Goal: Check status: Check status

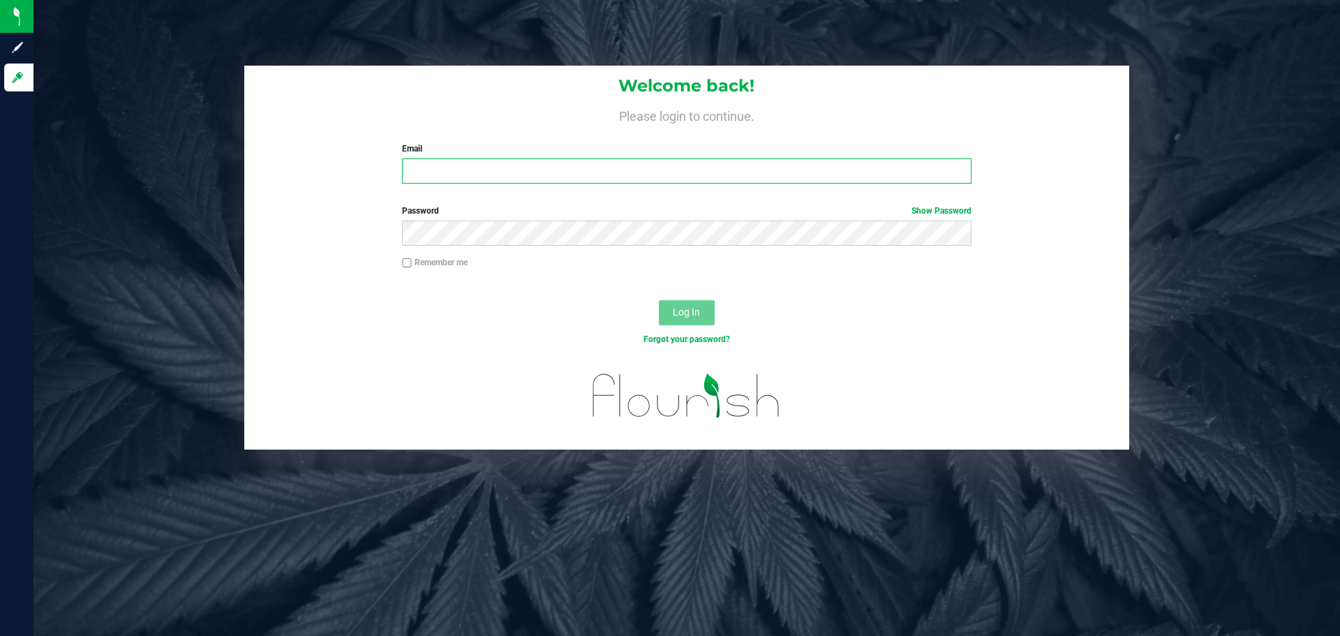
type input "[EMAIL_ADDRESS][DOMAIN_NAME]"
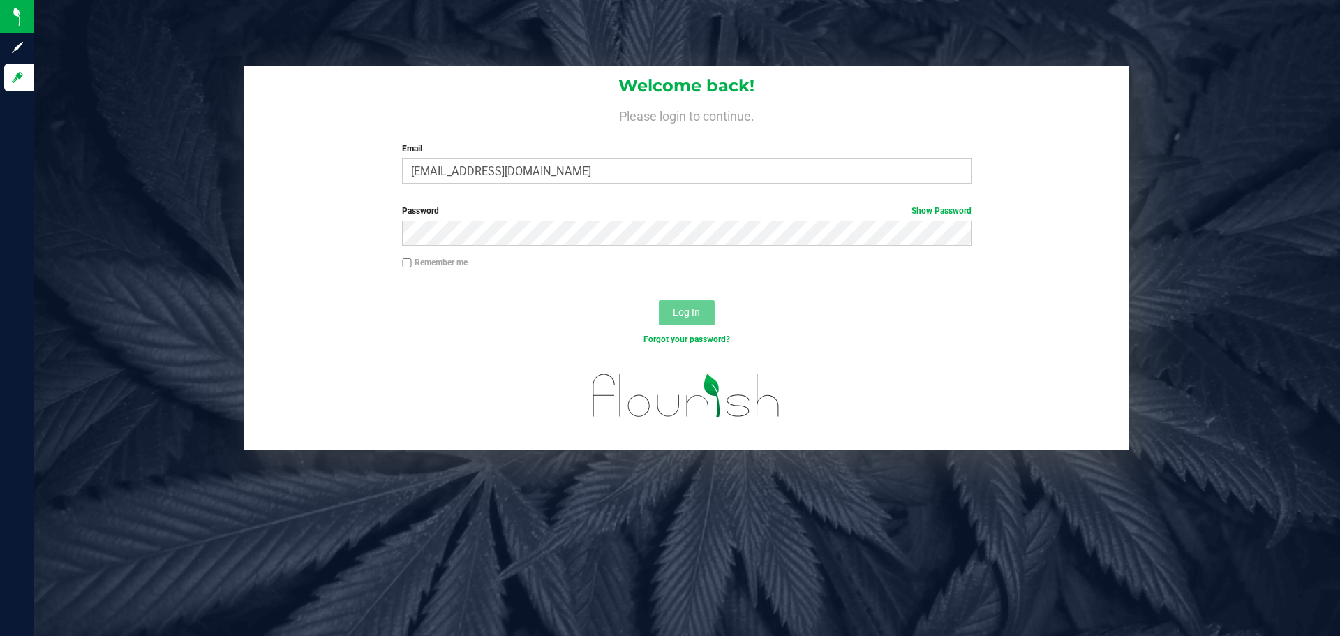
click at [680, 311] on span "Log In" at bounding box center [686, 311] width 27 height 11
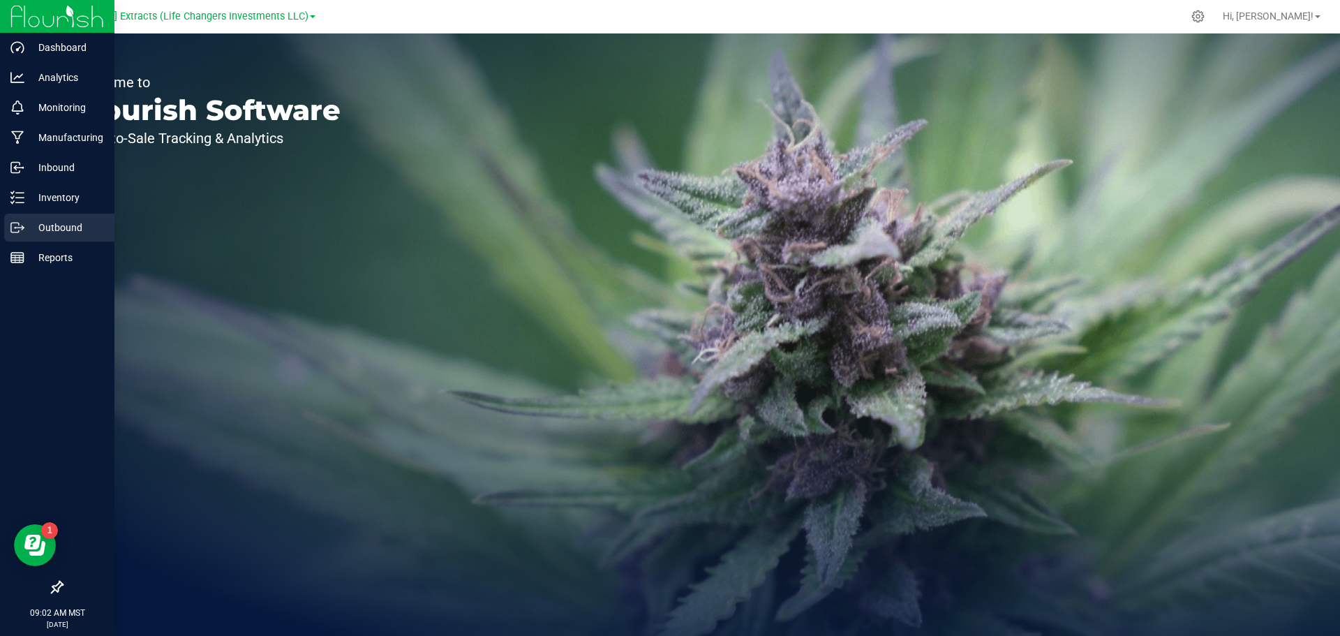
click at [52, 225] on p "Outbound" at bounding box center [66, 227] width 84 height 17
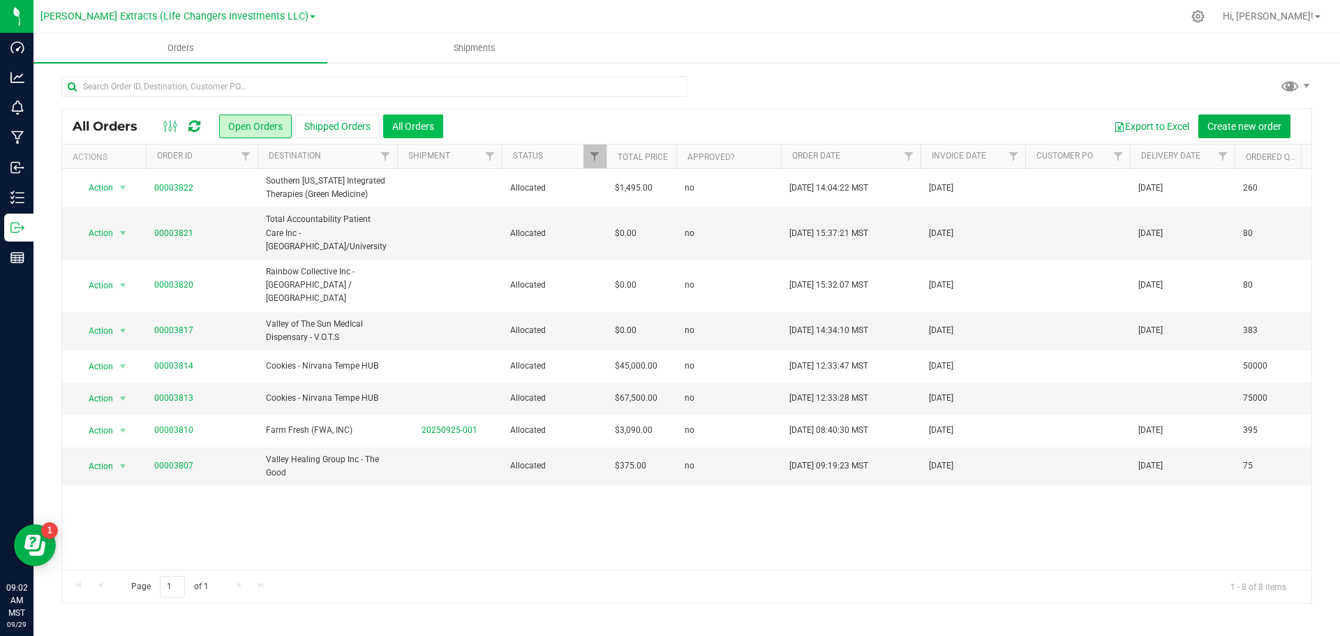
click at [413, 121] on button "All Orders" at bounding box center [413, 126] width 60 height 24
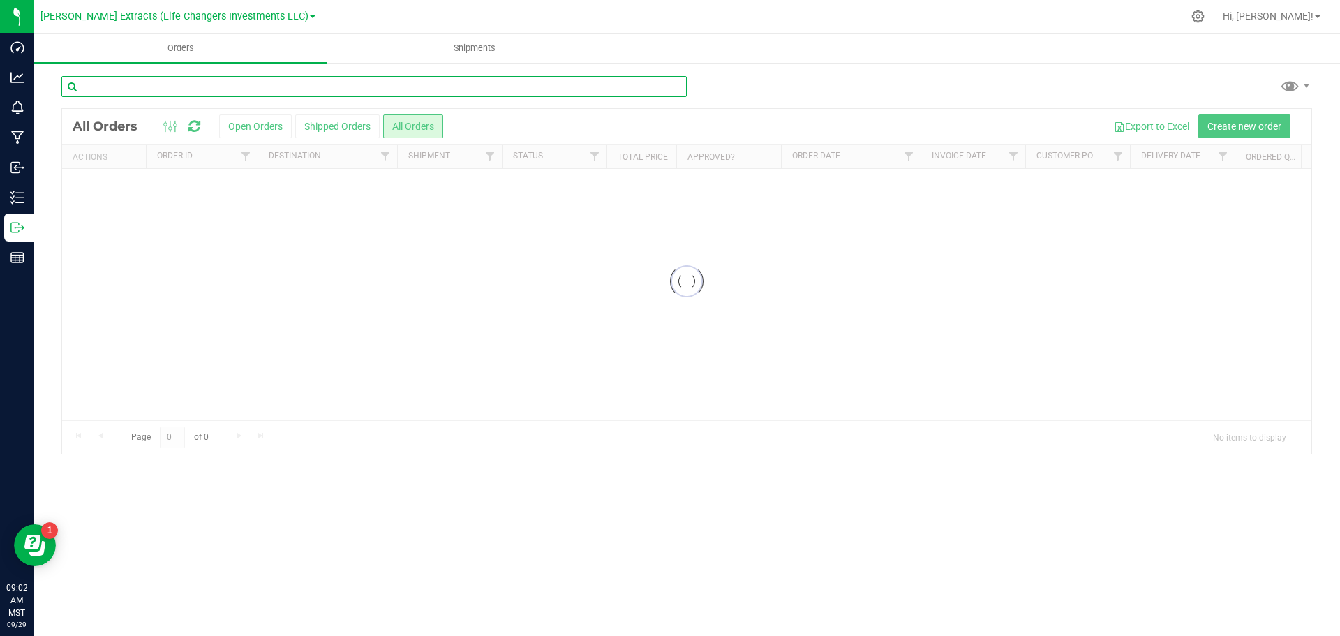
click at [165, 89] on input "text" at bounding box center [374, 86] width 626 height 21
type input "the good"
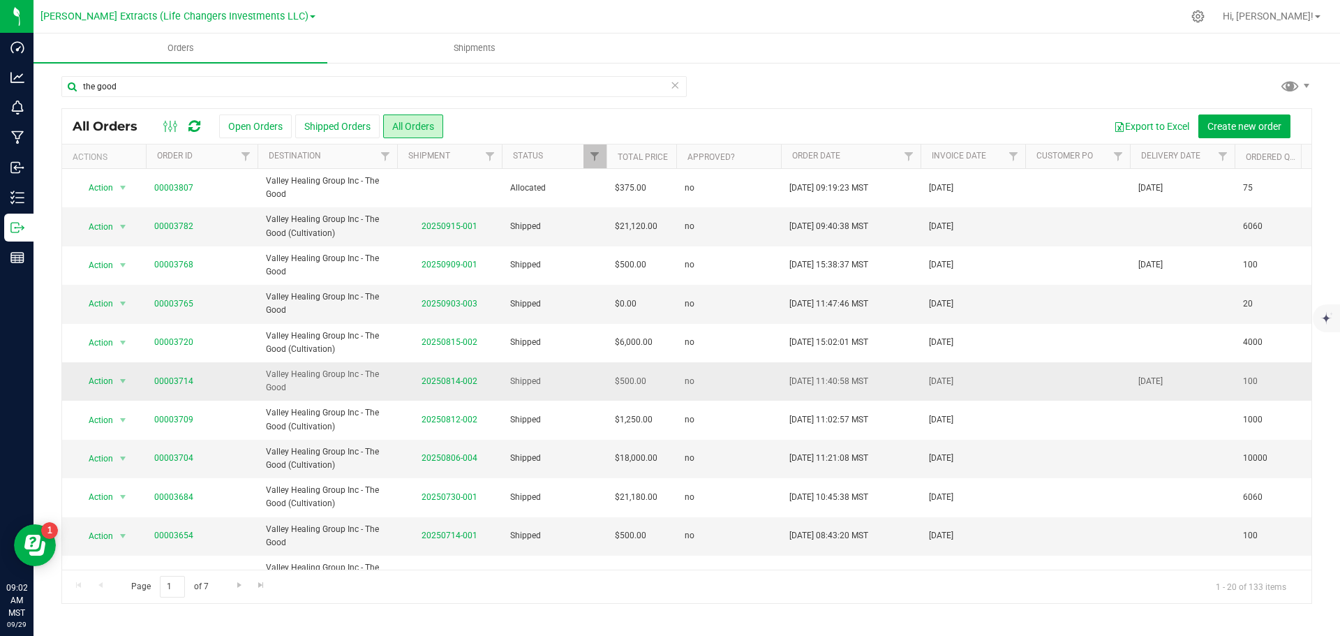
drag, startPoint x: 585, startPoint y: 382, endPoint x: 673, endPoint y: 391, distance: 88.4
click at [673, 391] on tr "Action Action Clone order Mark as fully paid Order audit log Print COAs (single…" at bounding box center [858, 381] width 1592 height 38
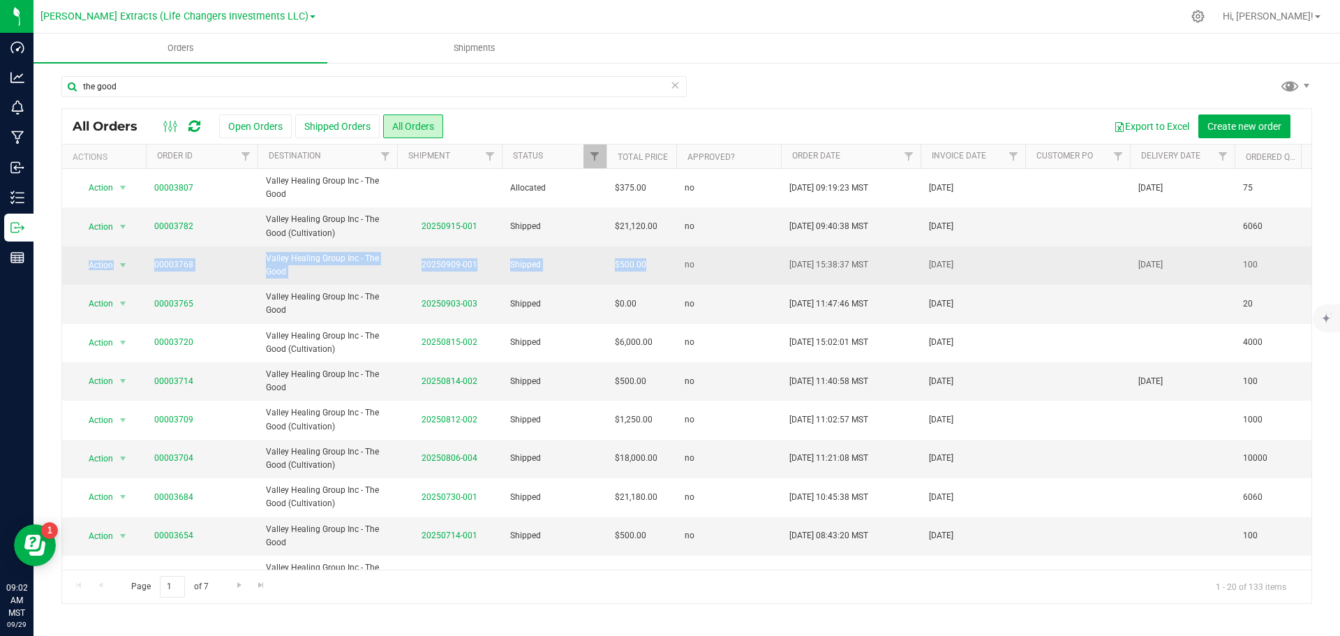
drag, startPoint x: 649, startPoint y: 251, endPoint x: 64, endPoint y: 264, distance: 585.2
click at [64, 264] on tr "Action Action Clone order Mark as fully paid Order audit log Print COAs (single…" at bounding box center [858, 265] width 1592 height 38
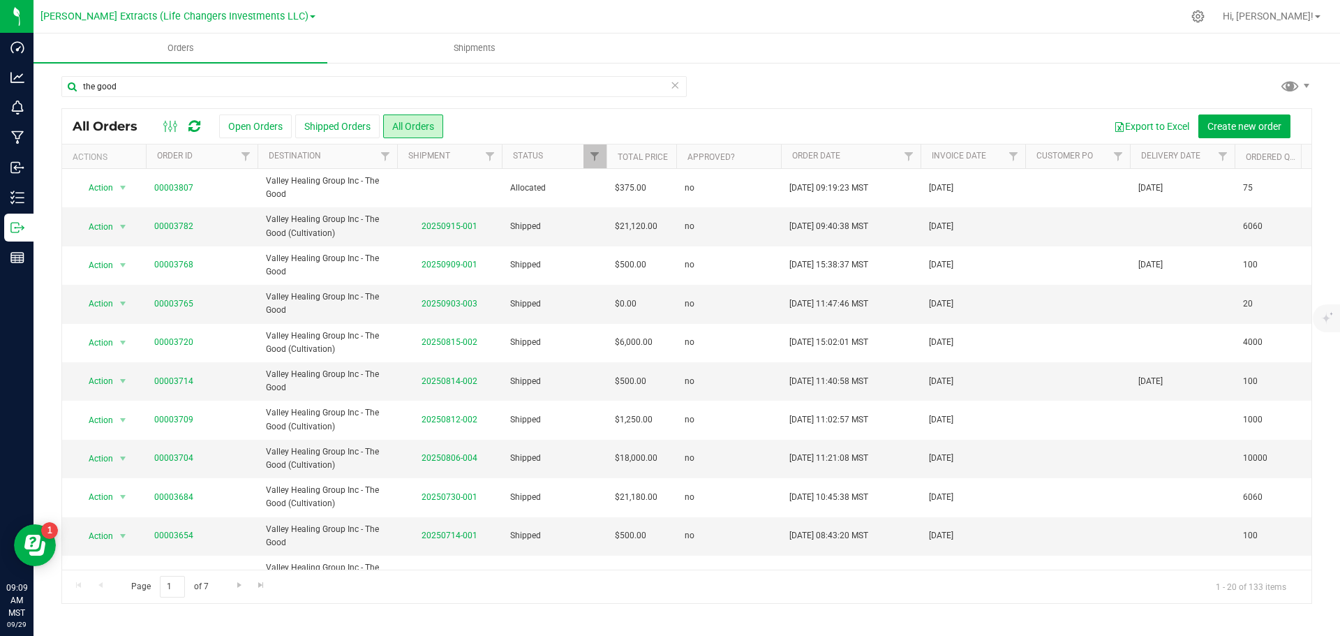
click at [672, 103] on div "the good" at bounding box center [374, 92] width 626 height 32
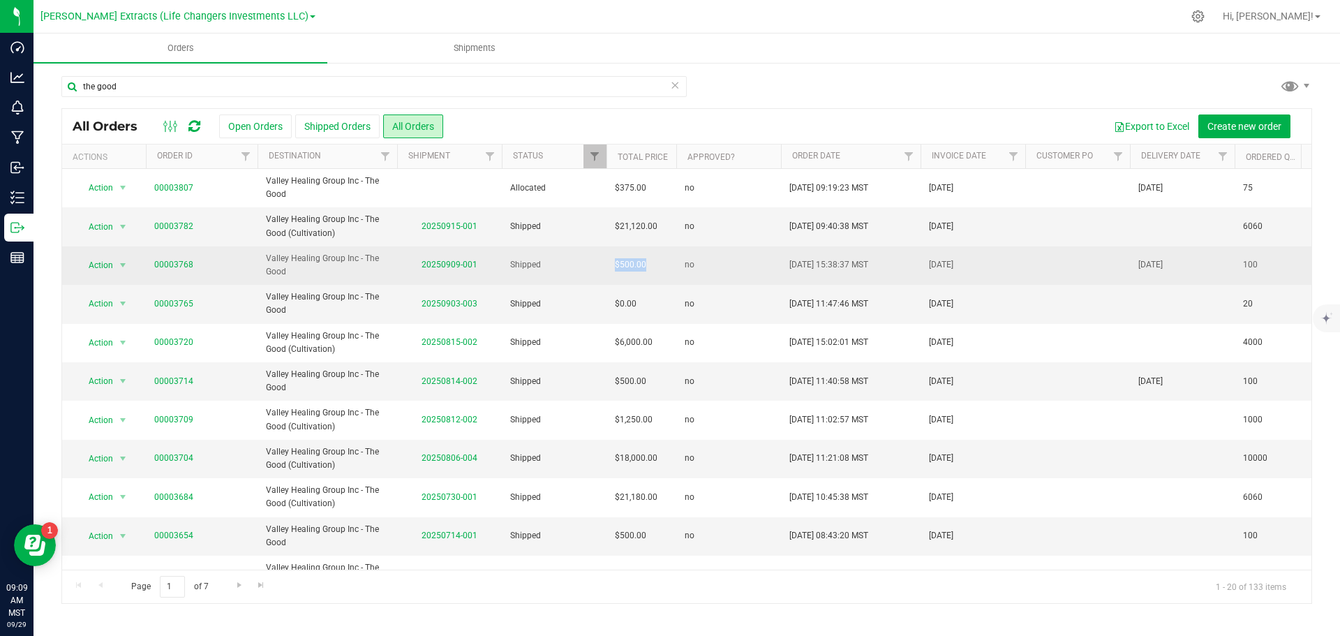
drag, startPoint x: 612, startPoint y: 266, endPoint x: 653, endPoint y: 263, distance: 42.0
click at [653, 263] on td "$500.00" at bounding box center [642, 265] width 70 height 38
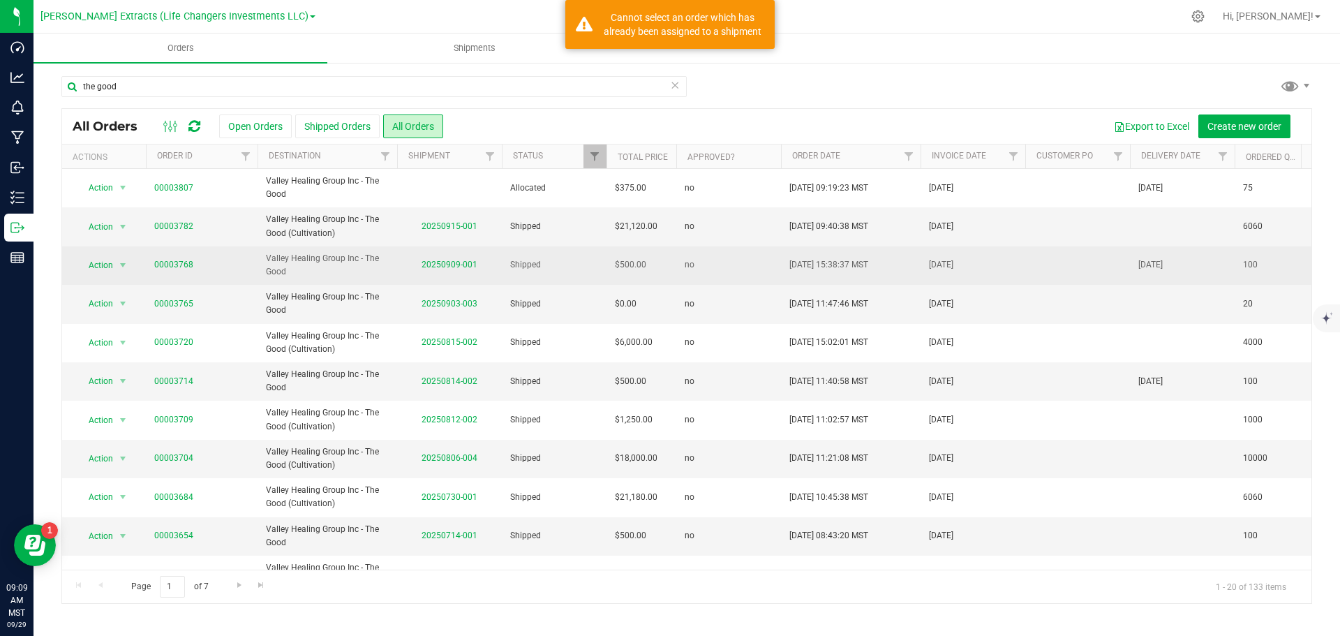
click at [654, 265] on td "$500.00" at bounding box center [642, 265] width 70 height 38
drag, startPoint x: 644, startPoint y: 266, endPoint x: 607, endPoint y: 264, distance: 37.1
click at [607, 264] on td "$500.00" at bounding box center [642, 265] width 70 height 38
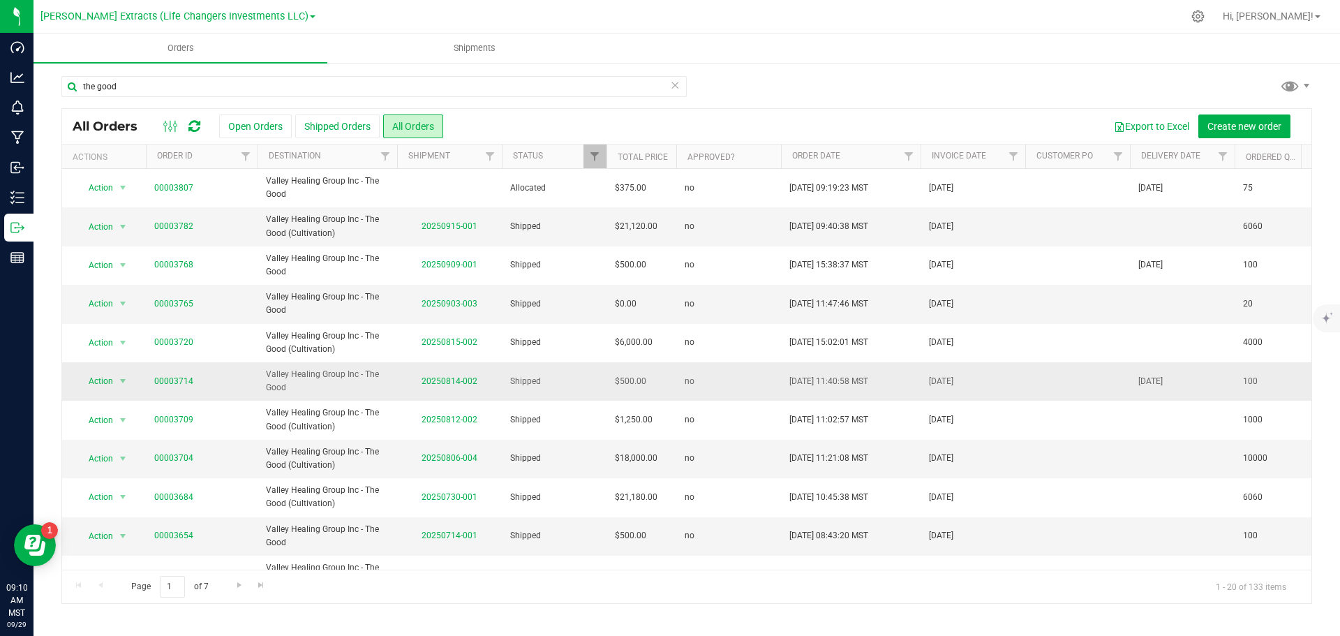
click at [604, 390] on td "Shipped" at bounding box center [554, 381] width 105 height 38
drag, startPoint x: 224, startPoint y: 389, endPoint x: 146, endPoint y: 385, distance: 78.3
click at [146, 385] on td "00003714" at bounding box center [202, 381] width 112 height 38
click at [145, 385] on td "Action Action Clone order Mark as fully paid Order audit log Print COAs (single…" at bounding box center [104, 381] width 84 height 38
drag, startPoint x: 145, startPoint y: 379, endPoint x: 706, endPoint y: 385, distance: 561.3
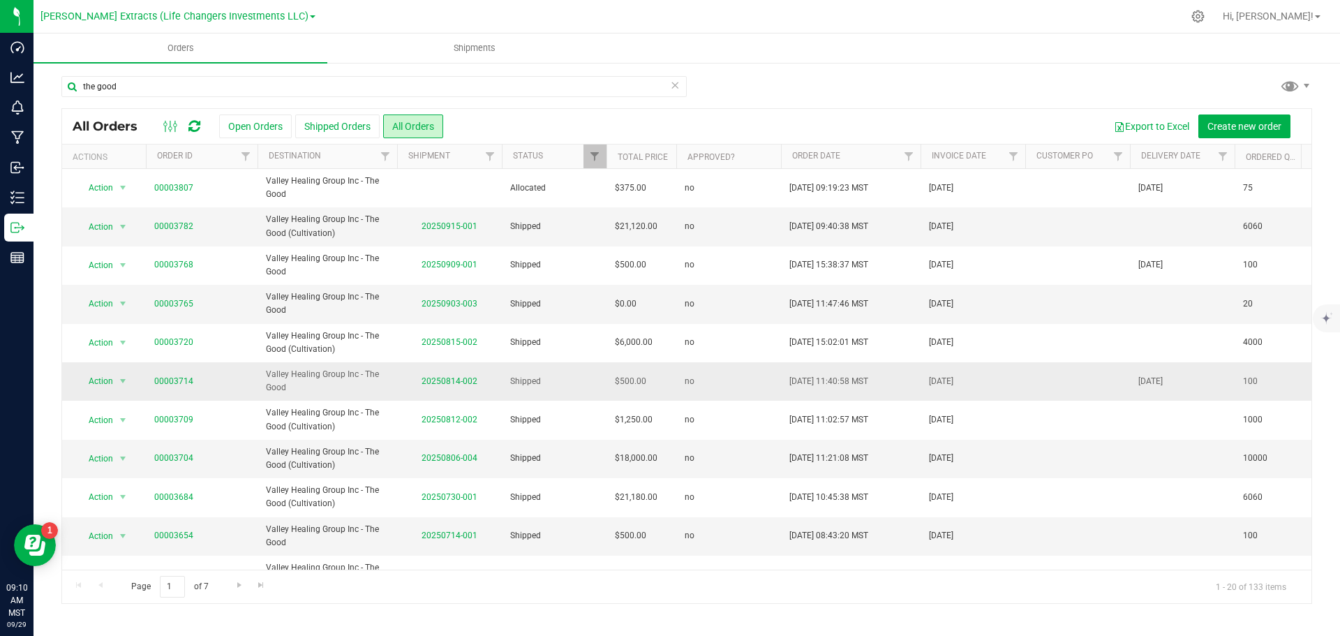
click at [706, 385] on tr "Action Action Clone order Mark as fully paid Order audit log Print COAs (single…" at bounding box center [858, 381] width 1592 height 38
click at [706, 385] on td "no" at bounding box center [729, 381] width 105 height 38
drag, startPoint x: 726, startPoint y: 385, endPoint x: 133, endPoint y: 385, distance: 593.4
click at [133, 385] on tr "Action Action Clone order Mark as fully paid Order audit log Print COAs (single…" at bounding box center [858, 381] width 1592 height 38
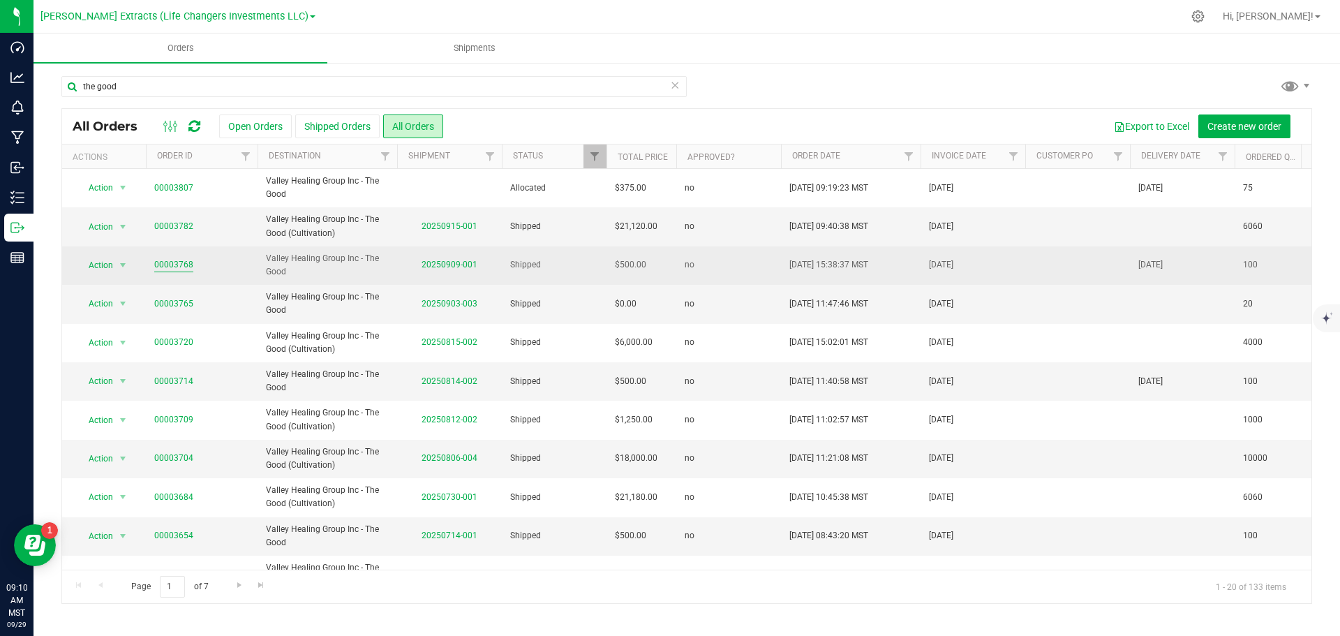
click at [182, 267] on link "00003768" at bounding box center [173, 264] width 39 height 13
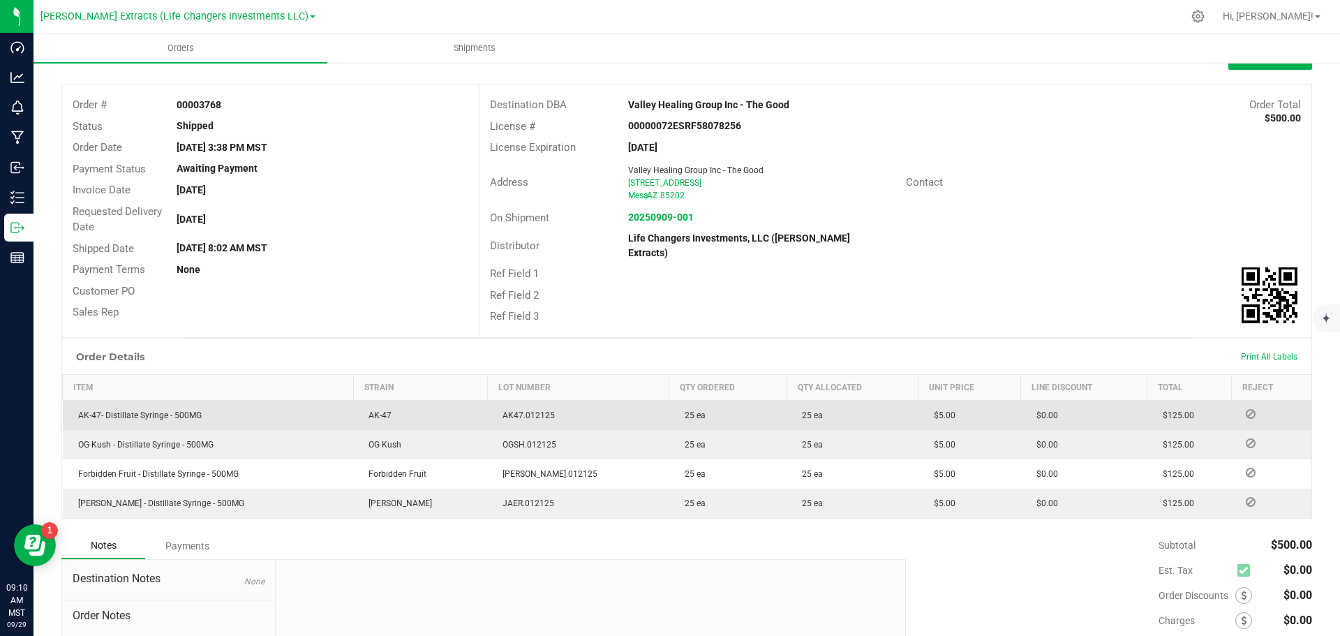
scroll to position [140, 0]
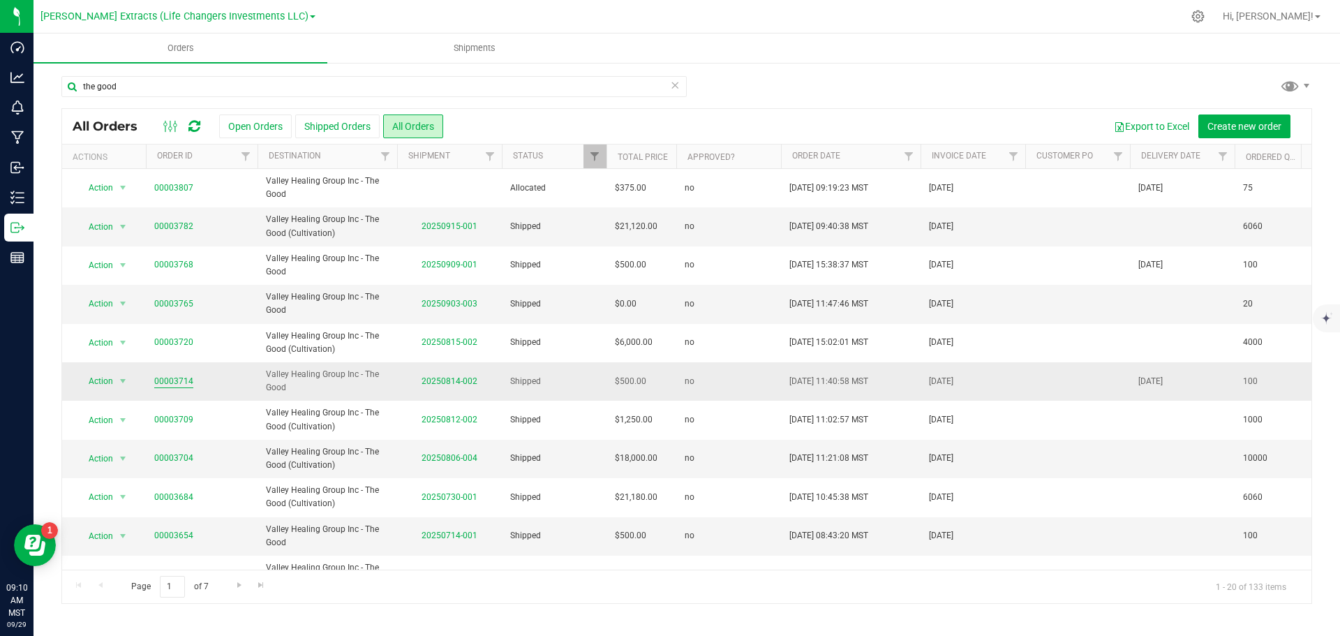
click at [169, 387] on link "00003714" at bounding box center [173, 381] width 39 height 13
drag, startPoint x: 77, startPoint y: 387, endPoint x: 979, endPoint y: 384, distance: 901.3
click at [979, 384] on tr "Action Action Clone order Mark as fully paid Order audit log Print COAs (single…" at bounding box center [858, 381] width 1592 height 38
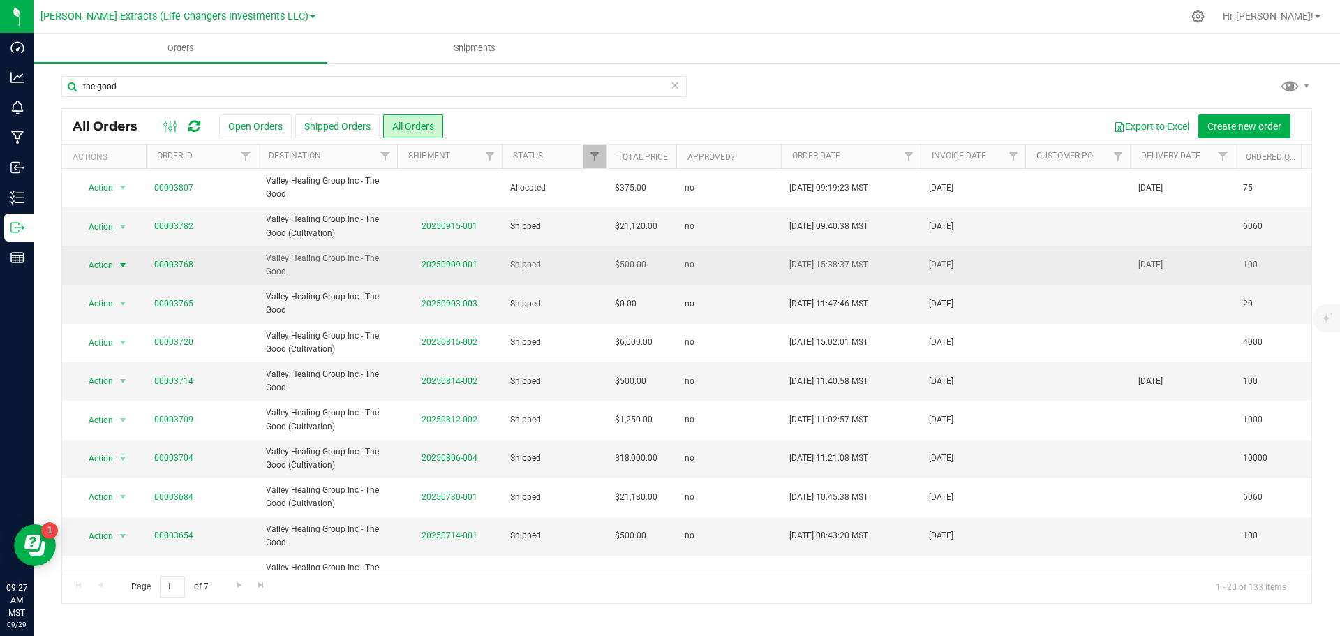
drag, startPoint x: 994, startPoint y: 263, endPoint x: 79, endPoint y: 272, distance: 915.3
click at [79, 272] on tr "Action Action Clone order Mark as fully paid Order audit log Print COAs (single…" at bounding box center [858, 265] width 1592 height 38
copy tr "Action Action Clone order Mark as fully paid Order audit log Print COAs (single…"
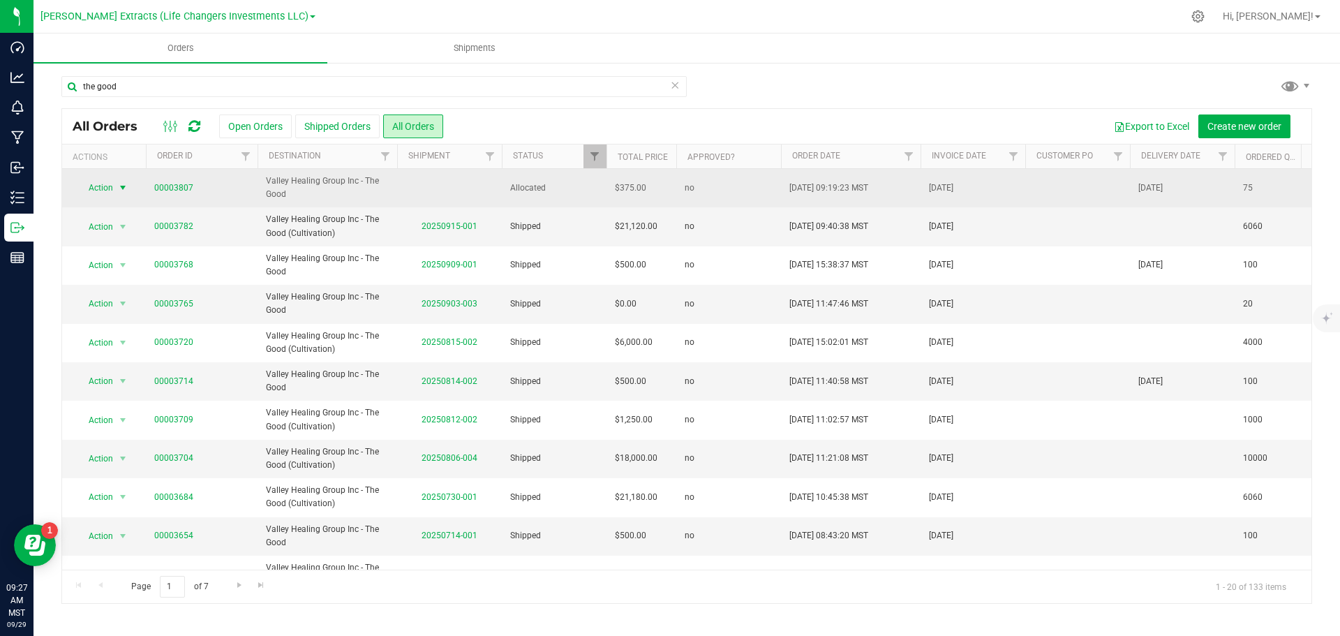
drag, startPoint x: 725, startPoint y: 185, endPoint x: 80, endPoint y: 188, distance: 644.4
click at [80, 188] on tr "Action Action Cancel order Clone order Edit order Mark as fully paid Order audi…" at bounding box center [858, 188] width 1592 height 38
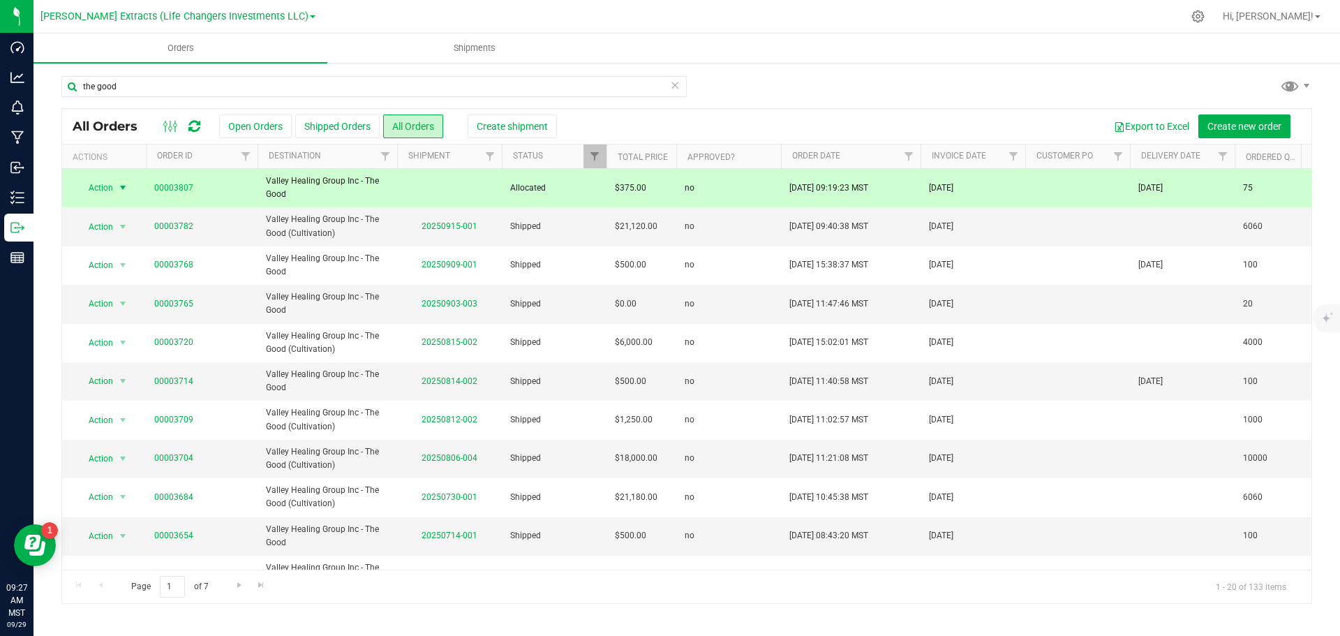
copy tr "Action Action Cancel order Clone order Edit order Mark as fully paid Order audi…"
click at [889, 110] on div "All Orders Open Orders Shipped Orders All Orders Create shipment Export to Exce…" at bounding box center [687, 126] width 1250 height 35
click at [431, 133] on button "All Orders" at bounding box center [413, 126] width 60 height 24
click at [776, 133] on div "Export to Excel Create new order" at bounding box center [924, 126] width 755 height 24
click at [673, 85] on icon at bounding box center [675, 84] width 10 height 17
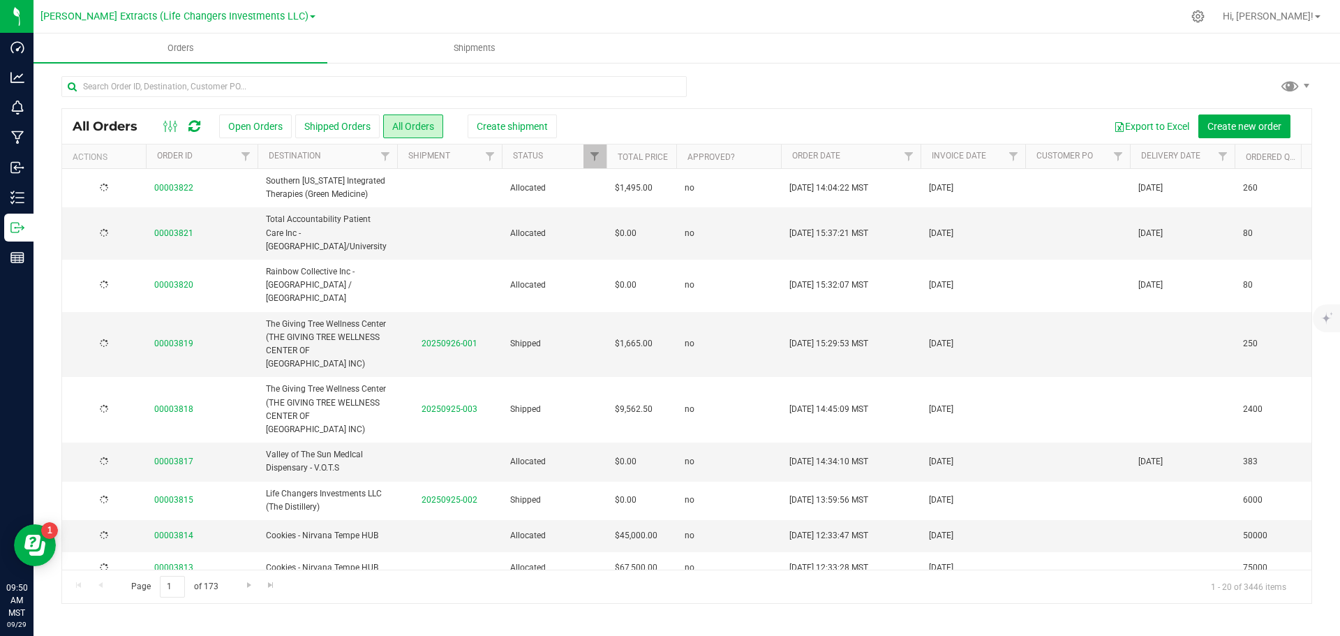
click at [773, 80] on div at bounding box center [686, 92] width 1251 height 32
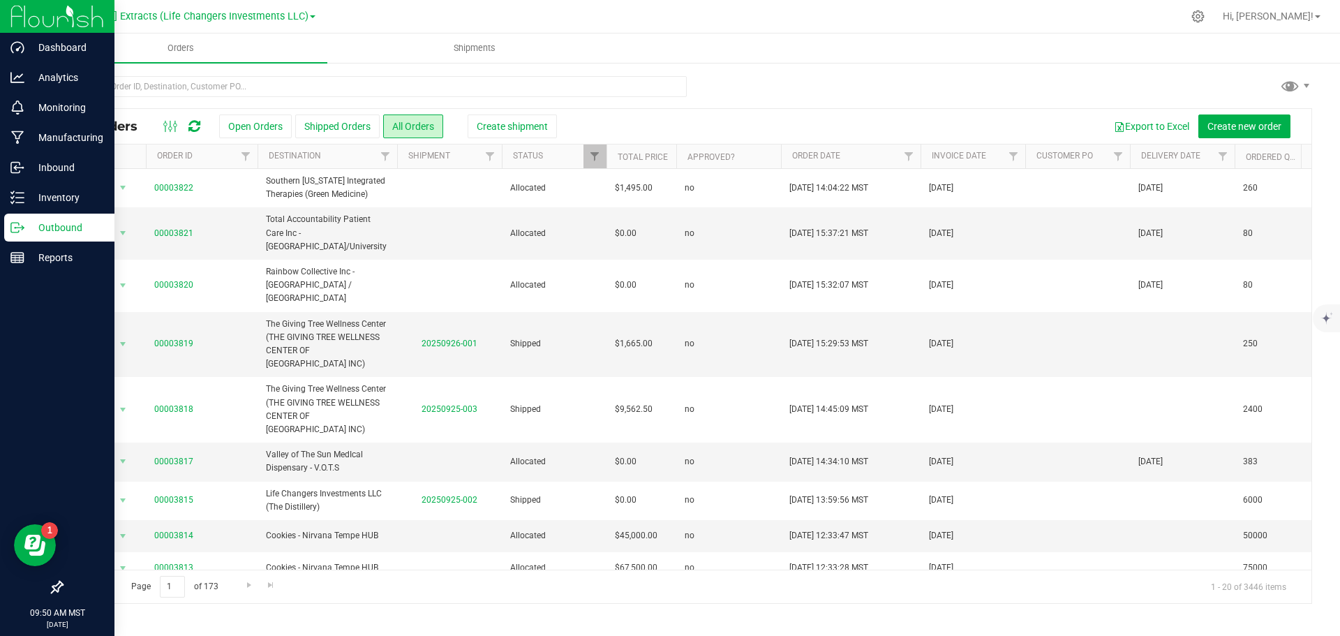
click at [26, 223] on p "Outbound" at bounding box center [66, 227] width 84 height 17
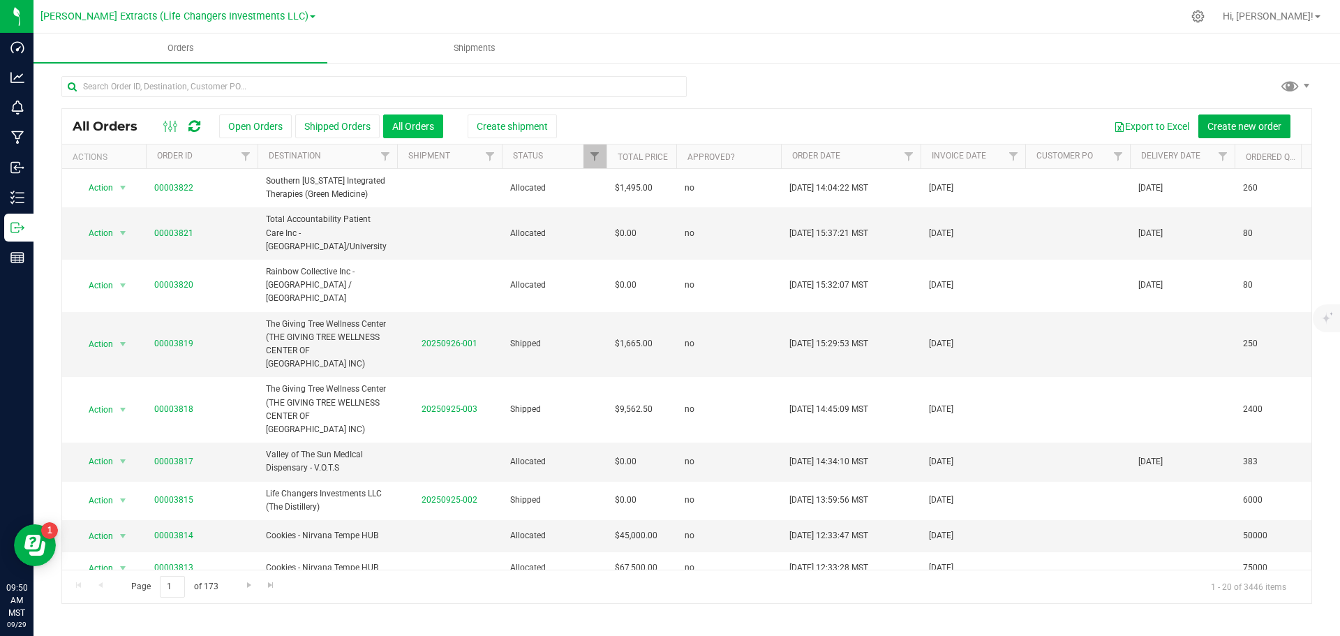
click at [426, 129] on button "All Orders" at bounding box center [413, 126] width 60 height 24
click at [674, 111] on div "All Orders Open Orders Shipped Orders All Orders Create shipment Export to Exce…" at bounding box center [687, 126] width 1250 height 35
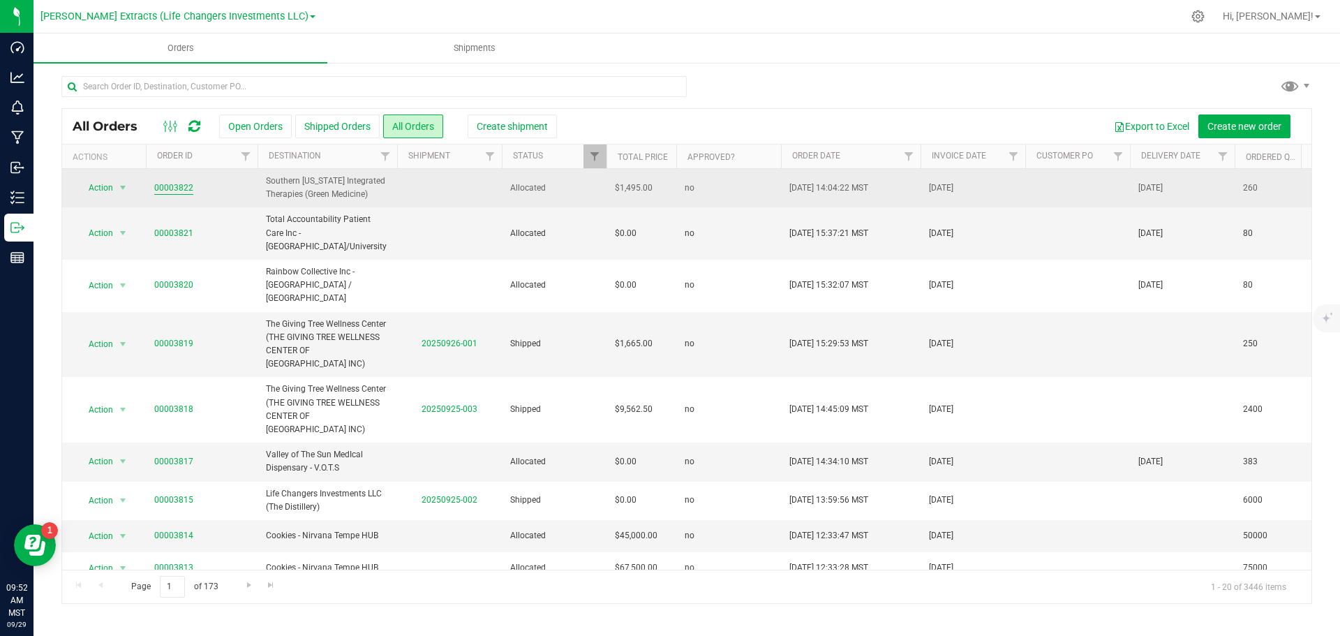
click at [172, 190] on link "00003822" at bounding box center [173, 188] width 39 height 13
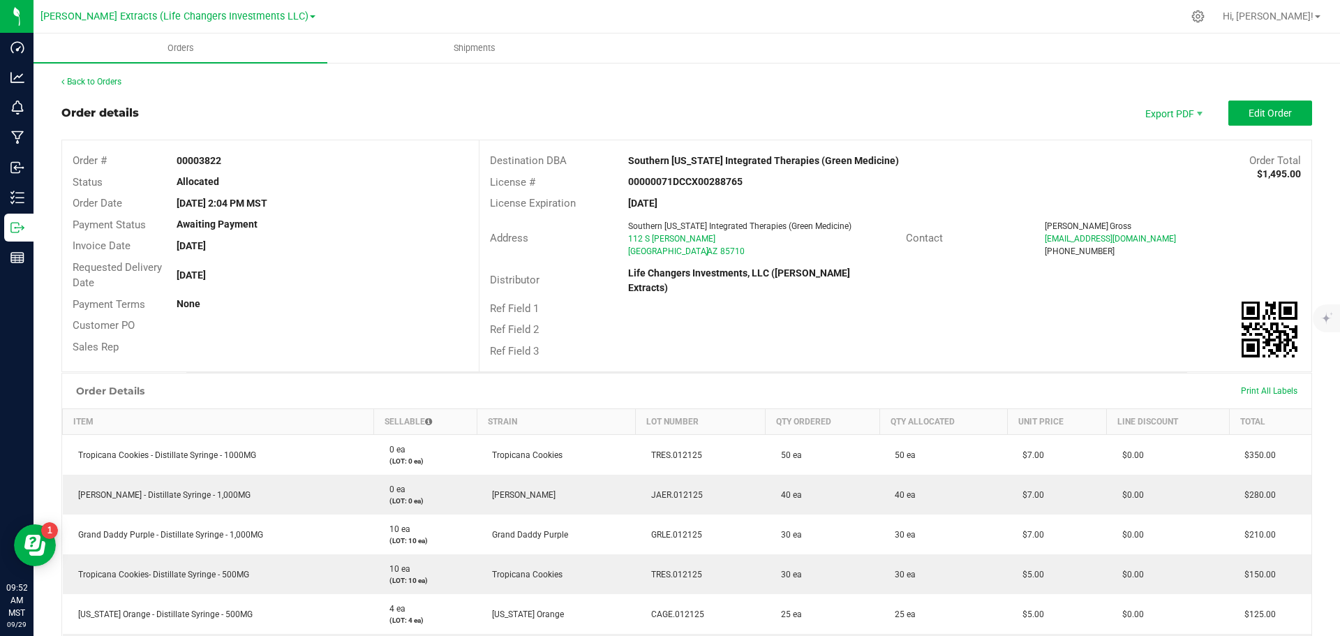
scroll to position [436, 0]
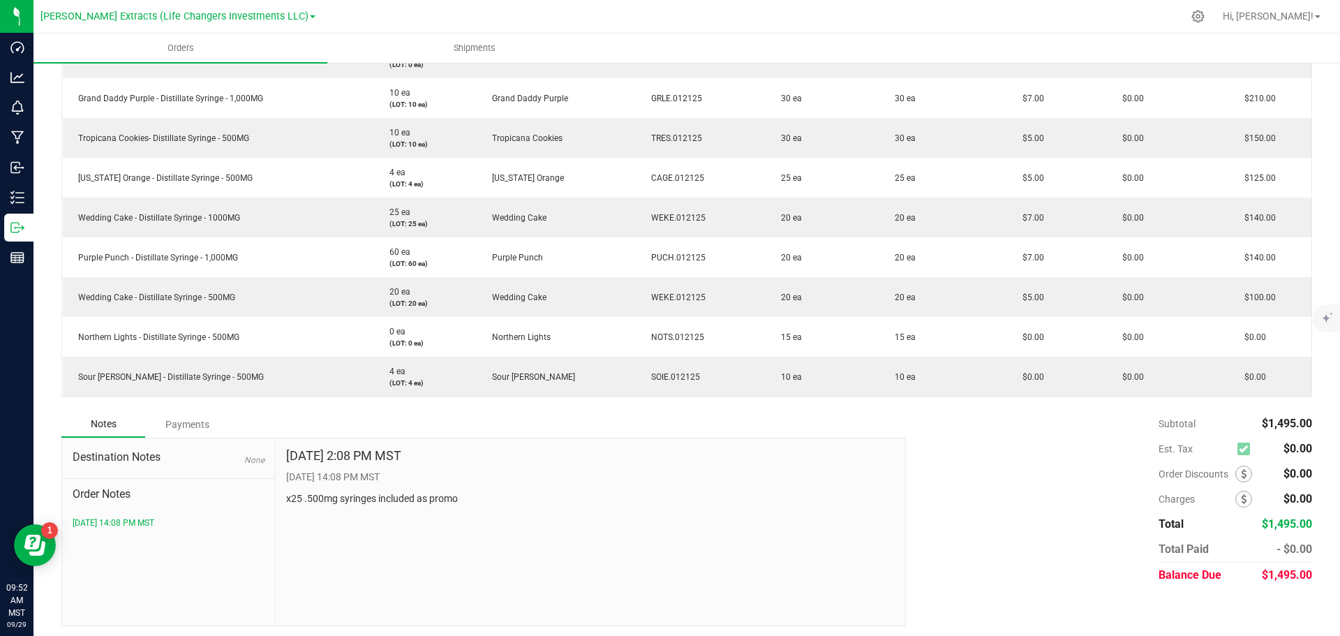
drag, startPoint x: 1306, startPoint y: 581, endPoint x: 1123, endPoint y: 411, distance: 250.0
click at [1123, 411] on div "Back to Orders Order details Export PDF Edit Order Order # 00003822 Status Allo…" at bounding box center [687, 132] width 1307 height 1015
click at [1123, 411] on div "Subtotal $1,495.00 Est. Tax $0.00" at bounding box center [1104, 499] width 417 height 177
drag, startPoint x: 1139, startPoint y: 418, endPoint x: 1316, endPoint y: 602, distance: 254.8
click at [1316, 602] on div "Back to Orders Order details Export PDF Edit Order Order # 00003822 Status Allo…" at bounding box center [687, 132] width 1307 height 1015
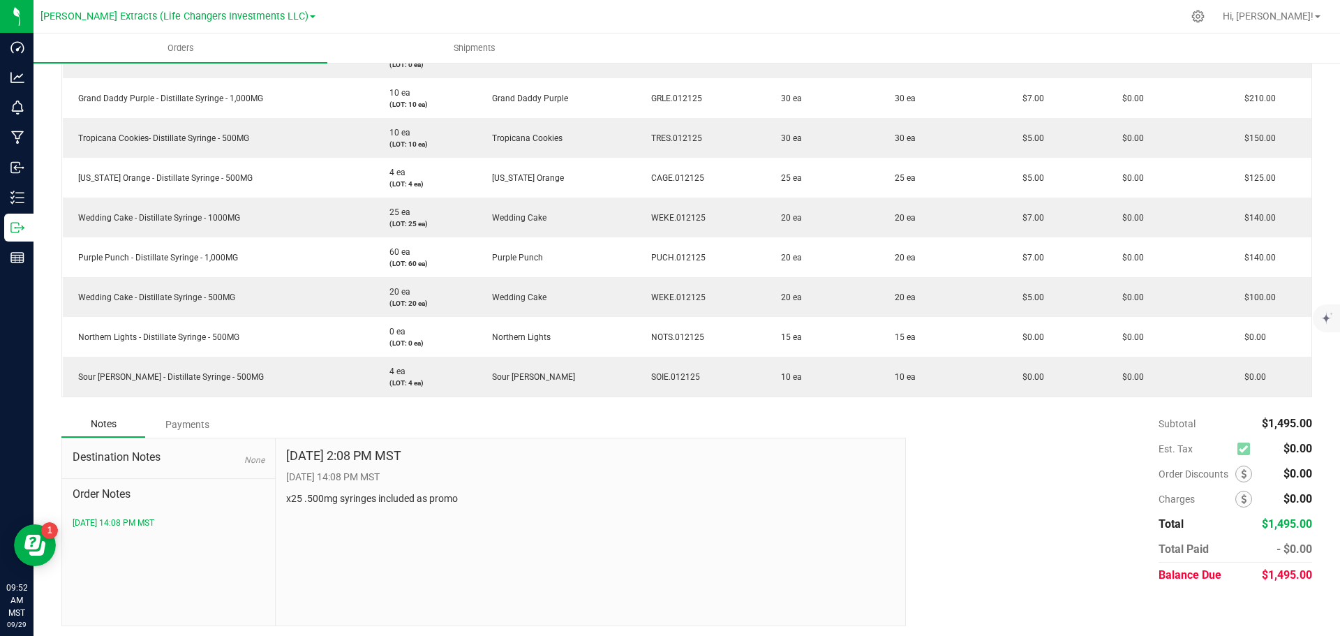
click at [1310, 584] on div "Back to Orders Order details Export PDF Edit Order Order # 00003822 Status Allo…" at bounding box center [687, 132] width 1307 height 1015
drag, startPoint x: 1307, startPoint y: 563, endPoint x: 1303, endPoint y: 577, distance: 14.4
click at [1303, 577] on div "Back to Orders Order details Export PDF Edit Order Order # 00003822 Status Allo…" at bounding box center [687, 132] width 1307 height 1015
click at [1297, 572] on span "$1,495.00" at bounding box center [1287, 574] width 50 height 13
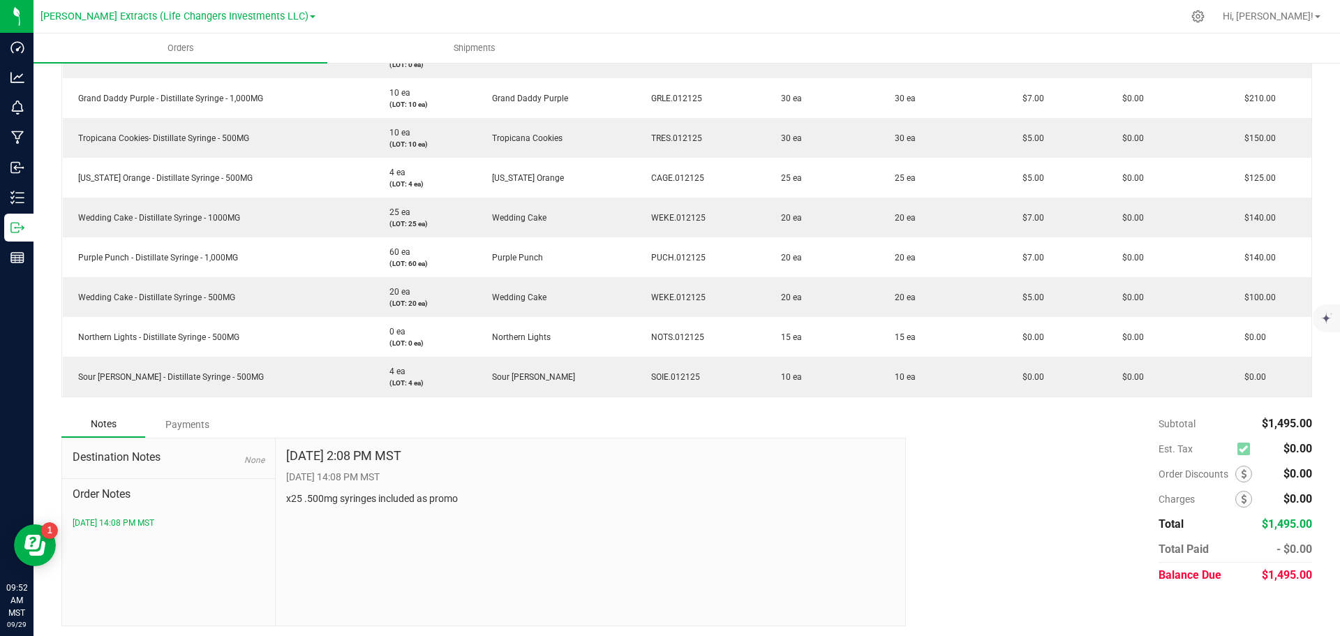
click at [1297, 572] on span "$1,495.00" at bounding box center [1287, 574] width 50 height 13
click at [1214, 572] on div "Balance Due" at bounding box center [1210, 575] width 103 height 25
drag, startPoint x: 1103, startPoint y: 566, endPoint x: 1295, endPoint y: 579, distance: 192.4
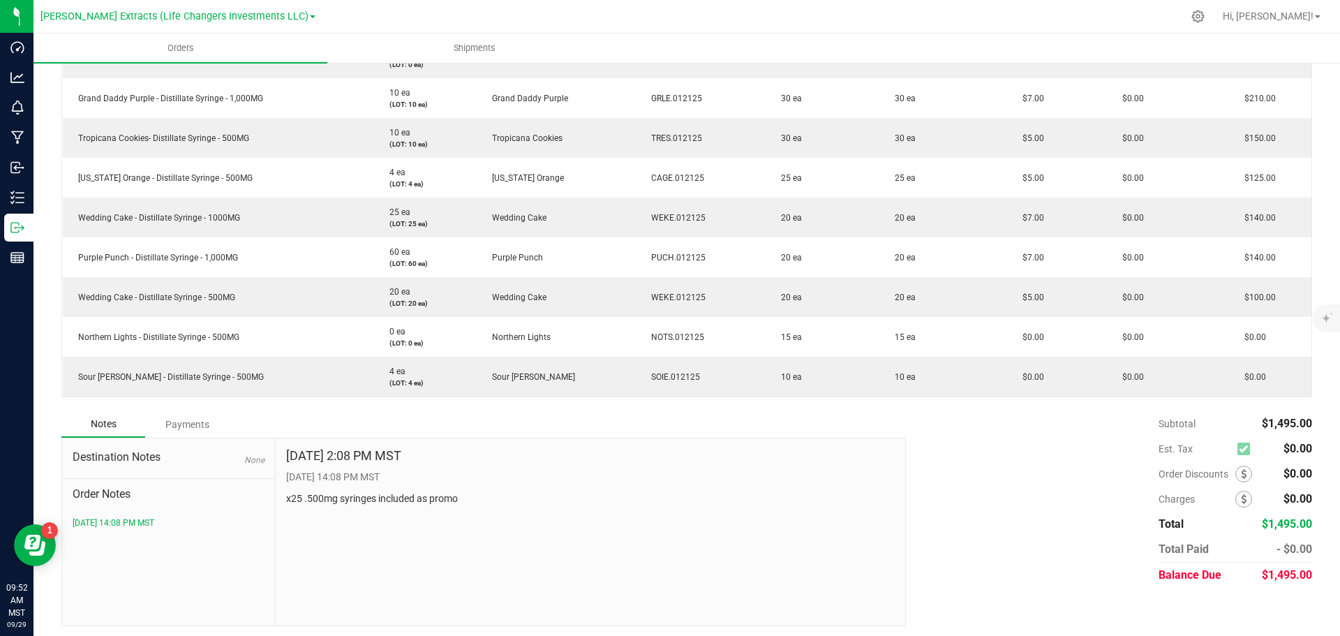
click at [1295, 579] on div "Subtotal $1,495.00 Est. Tax $0.00" at bounding box center [1104, 499] width 417 height 177
click at [1295, 579] on div "$1,495.00" at bounding box center [1287, 575] width 51 height 25
